Goal: Transaction & Acquisition: Download file/media

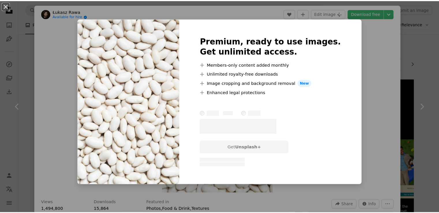
scroll to position [289, 0]
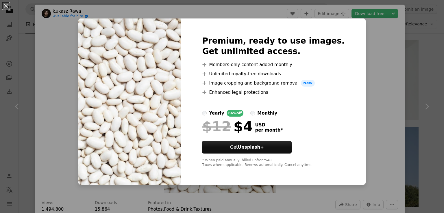
click at [362, 53] on div "An X shape Premium, ready to use images. Get unlimited access. A plus sign Memb…" at bounding box center [222, 106] width 444 height 213
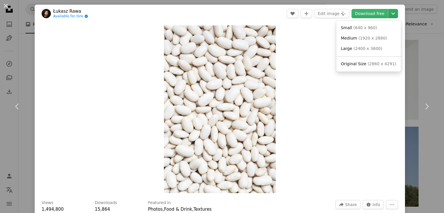
click at [391, 13] on icon "Chevron down" at bounding box center [392, 13] width 9 height 7
click at [351, 36] on span "Medium" at bounding box center [349, 38] width 16 height 5
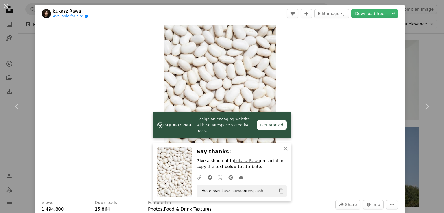
click at [405, 40] on div "An X shape Chevron left Chevron right [PERSON_NAME] Available for hire A checkm…" at bounding box center [222, 106] width 444 height 213
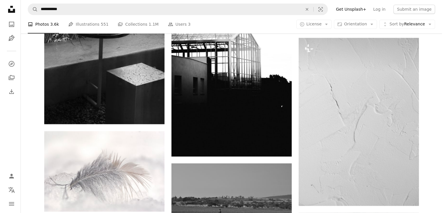
scroll to position [549, 0]
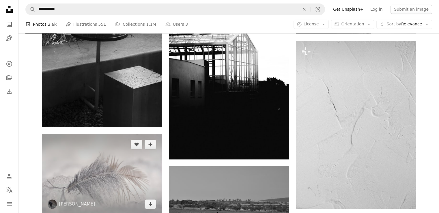
click at [102, 173] on img at bounding box center [102, 174] width 120 height 81
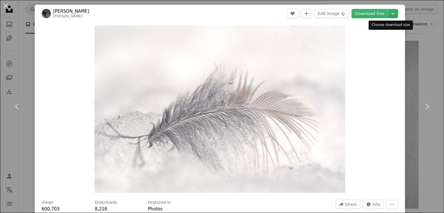
click at [388, 12] on icon "Chevron down" at bounding box center [392, 13] width 9 height 7
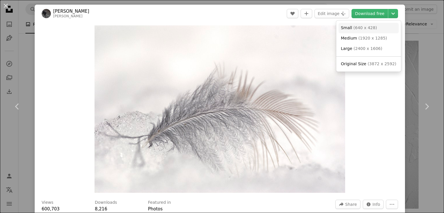
click at [345, 29] on span "Small" at bounding box center [346, 27] width 11 height 5
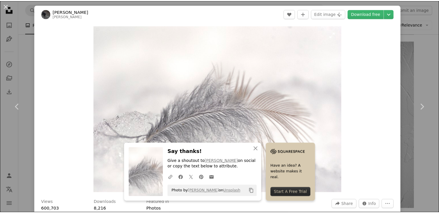
scroll to position [87, 0]
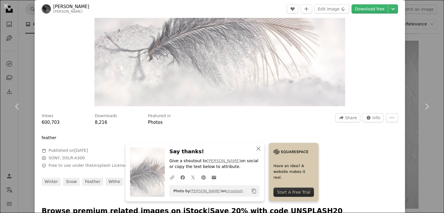
click at [418, 28] on div "An X shape Chevron left Chevron right [PERSON_NAME] [PERSON_NAME] A heart A plu…" at bounding box center [222, 106] width 444 height 213
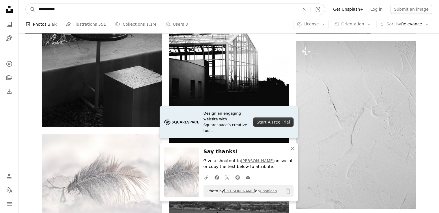
click at [44, 8] on input "**********" at bounding box center [167, 9] width 263 height 11
type input "*********"
click at [26, 4] on button "A magnifying glass" at bounding box center [31, 9] width 10 height 11
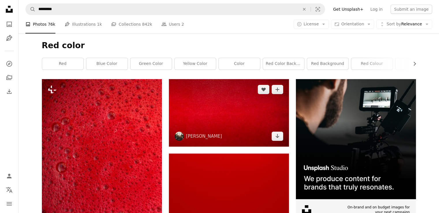
click at [213, 107] on img at bounding box center [229, 113] width 120 height 68
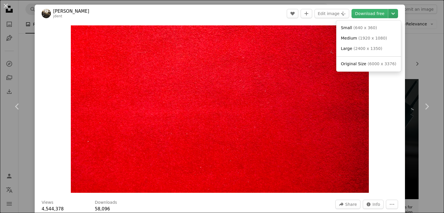
click at [388, 13] on icon "Chevron down" at bounding box center [392, 13] width 9 height 7
click at [351, 29] on span "Small ( 640 x 360 )" at bounding box center [359, 28] width 36 height 6
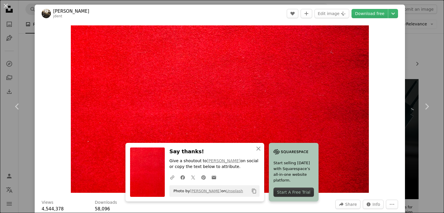
click at [415, 43] on div "An X shape Chevron left Chevron right [PERSON_NAME] jdent A heart A plus sign E…" at bounding box center [222, 106] width 444 height 213
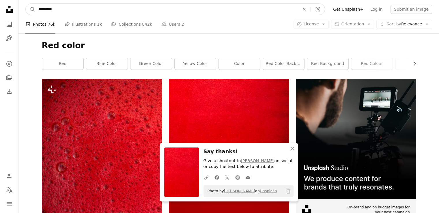
click at [42, 10] on input "*********" at bounding box center [167, 9] width 263 height 11
type input "**********"
click at [26, 4] on button "A magnifying glass" at bounding box center [31, 9] width 10 height 11
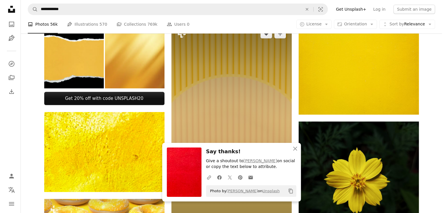
scroll to position [347, 0]
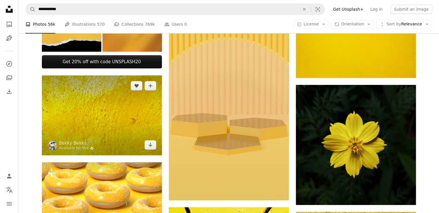
click at [116, 107] on img at bounding box center [102, 115] width 120 height 80
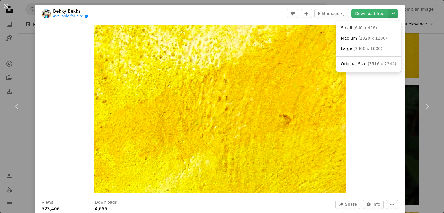
click at [390, 16] on icon "Chevron down" at bounding box center [392, 13] width 9 height 7
click at [357, 29] on span "( 640 x 426 )" at bounding box center [365, 27] width 24 height 5
